Goal: Task Accomplishment & Management: Complete application form

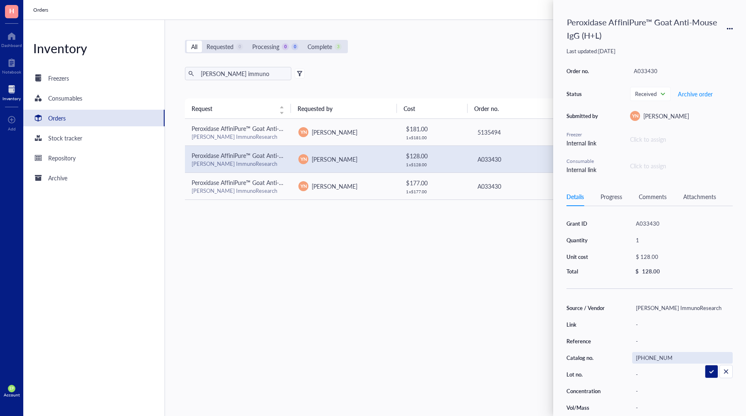
scroll to position [17, 0]
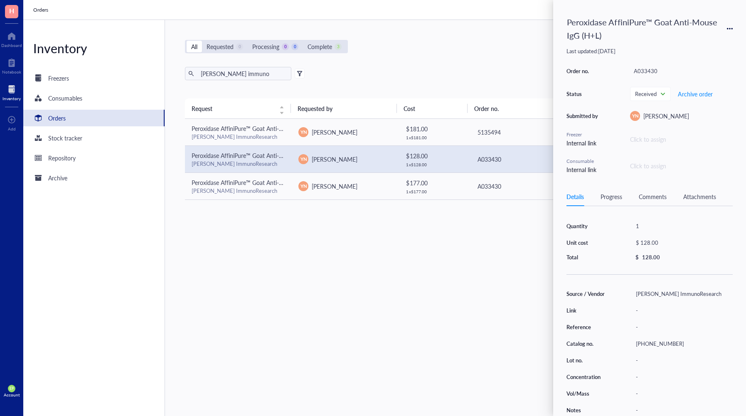
click at [505, 53] on div "All Requested 0 Processing 0 0 Complete 3 New order" at bounding box center [452, 46] width 534 height 13
click at [101, 116] on div "Orders" at bounding box center [93, 118] width 141 height 17
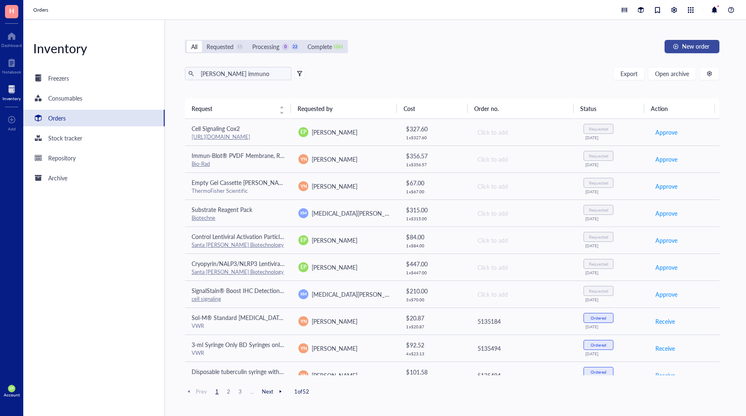
click at [701, 49] on span "New order" at bounding box center [695, 46] width 27 height 7
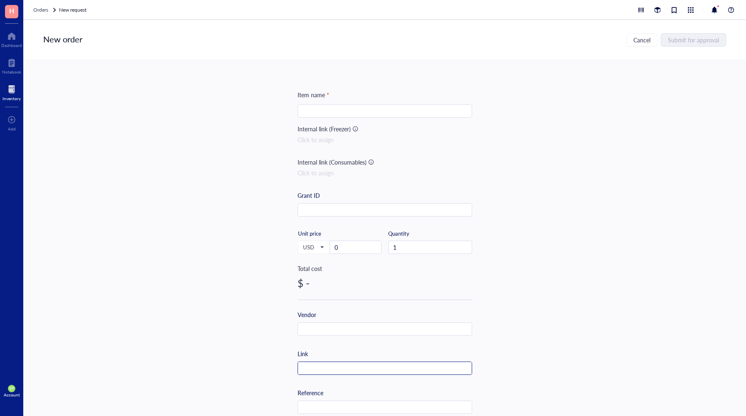
click at [332, 369] on input "text" at bounding box center [385, 368] width 174 height 13
paste input "[URL][DOMAIN_NAME]"
type input "[URL][DOMAIN_NAME]"
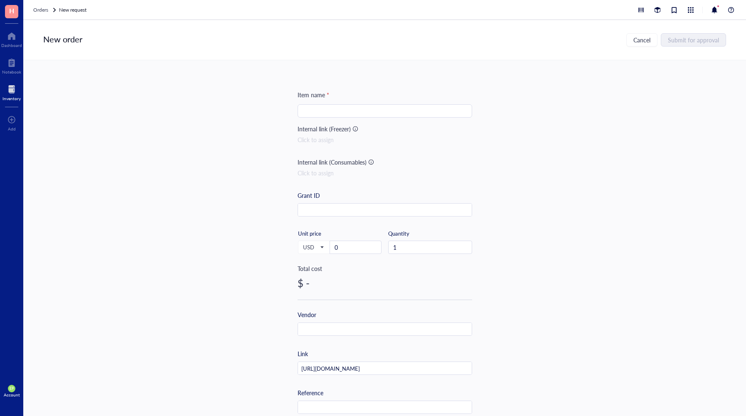
click at [314, 113] on input "search" at bounding box center [385, 111] width 165 height 12
paste input "FOXL1 Polyclonal Antibody"
type input "FOXL1 Polyclonal Antibody"
click at [336, 247] on input "0" at bounding box center [355, 247] width 51 height 12
drag, startPoint x: 336, startPoint y: 247, endPoint x: 327, endPoint y: 248, distance: 8.7
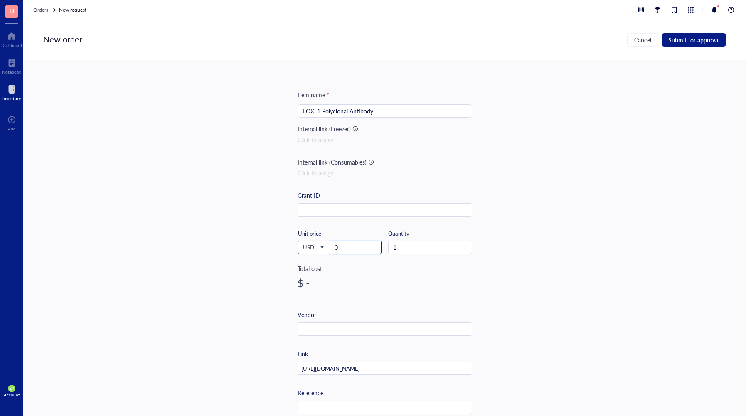
click at [327, 248] on div "USD Unit price 0" at bounding box center [340, 247] width 84 height 34
type input "477"
click at [440, 268] on div "Total cost" at bounding box center [385, 268] width 175 height 9
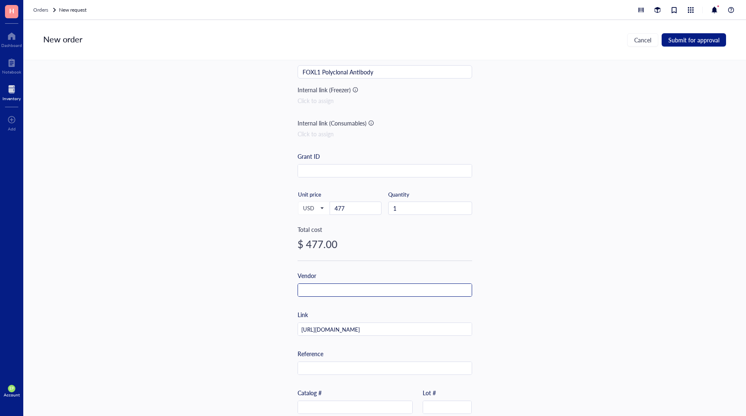
scroll to position [42, 0]
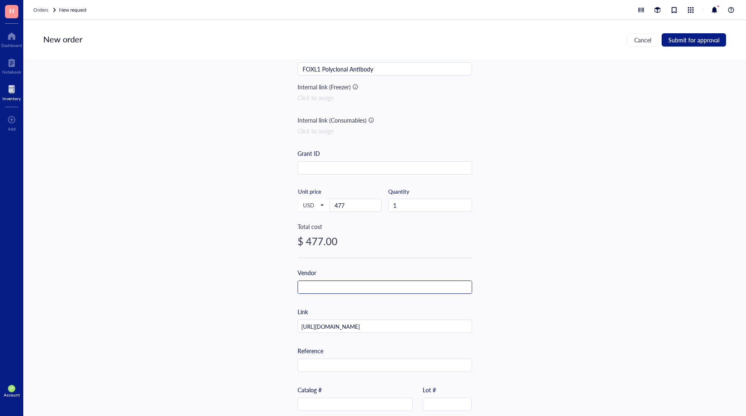
click at [382, 285] on input "text" at bounding box center [385, 287] width 174 height 13
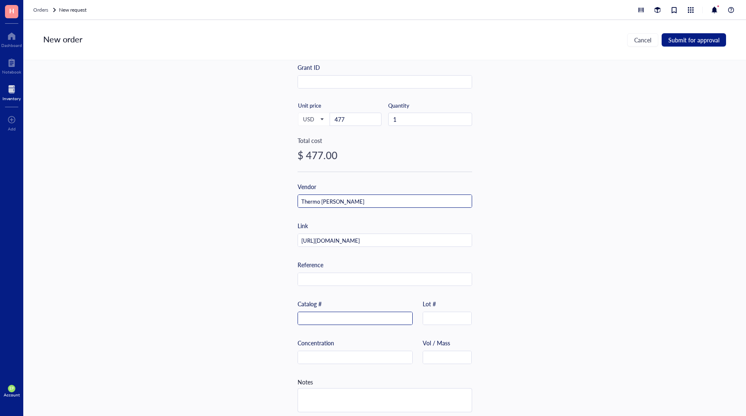
scroll to position [138, 0]
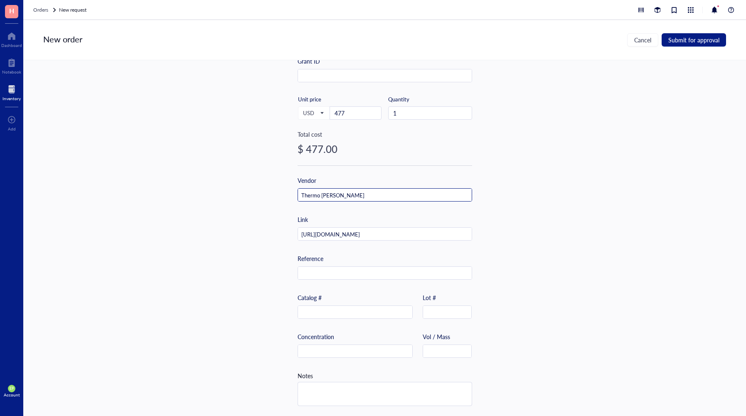
type input "Thermo [PERSON_NAME]"
click at [340, 312] on input "text" at bounding box center [355, 312] width 114 height 13
paste input "PA5-40518"
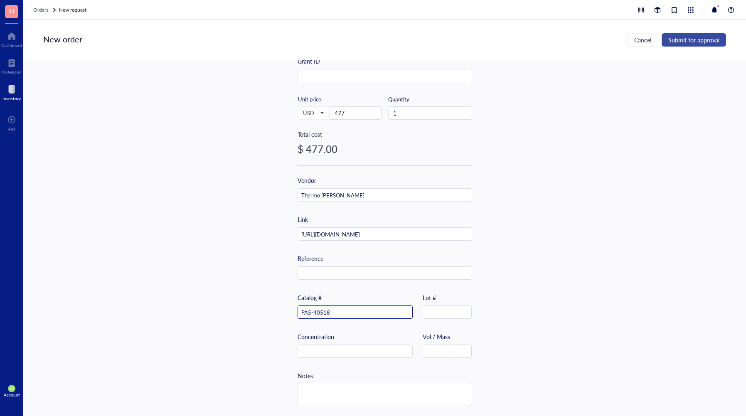
type input "PA5-40518"
click at [693, 37] on span "Submit for approval" at bounding box center [693, 40] width 51 height 7
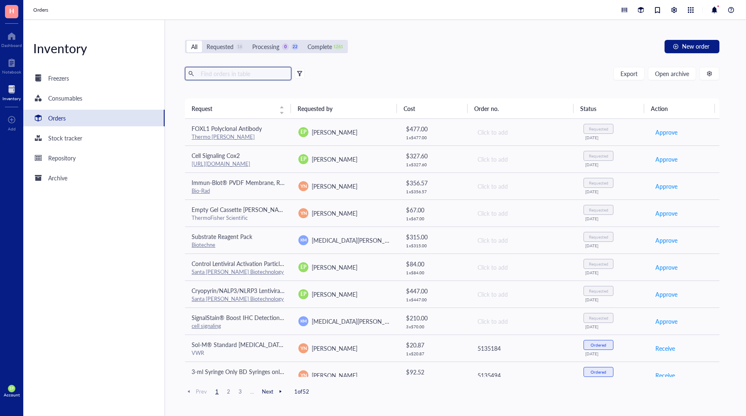
click at [221, 71] on input "text" at bounding box center [242, 73] width 91 height 12
